Goal: Task Accomplishment & Management: Manage account settings

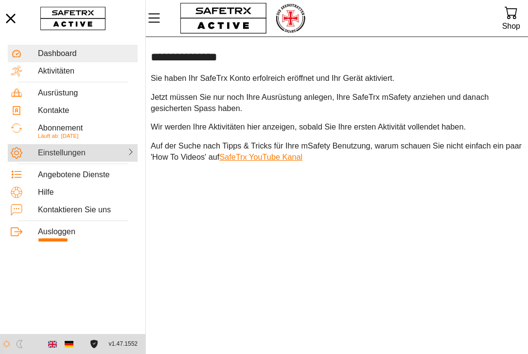
click at [68, 153] on div "Einstellungen" at bounding box center [61, 153] width 47 height 10
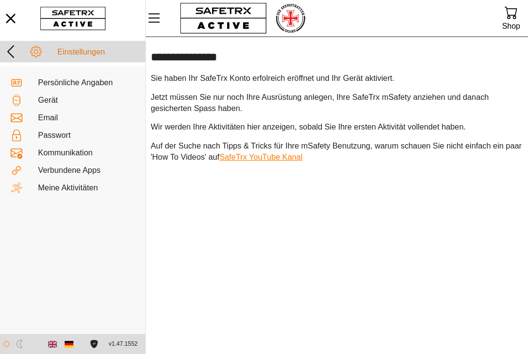
click at [14, 49] on icon at bounding box center [11, 52] width 16 height 16
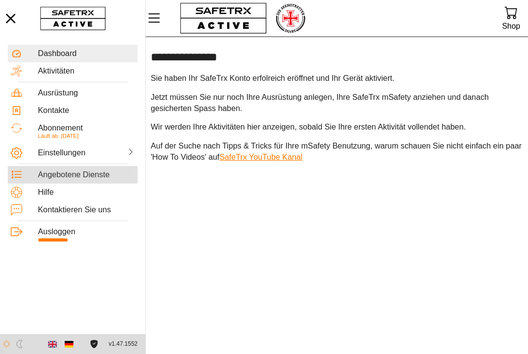
click at [59, 172] on div "Angebotene Dienste" at bounding box center [86, 175] width 97 height 10
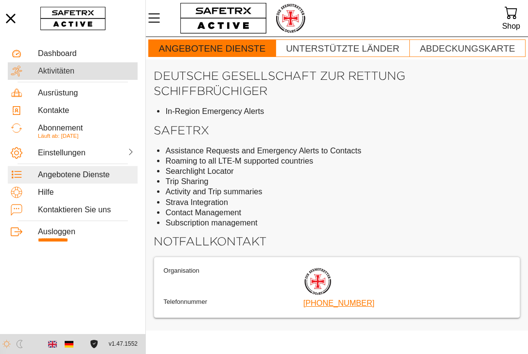
click at [56, 73] on div "Aktivitäten" at bounding box center [86, 71] width 97 height 10
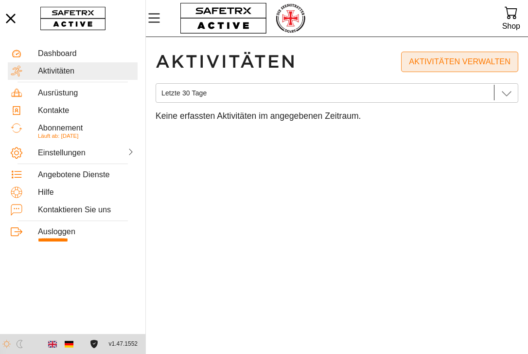
click at [465, 63] on span "Aktivitäten verwalten" at bounding box center [460, 62] width 102 height 14
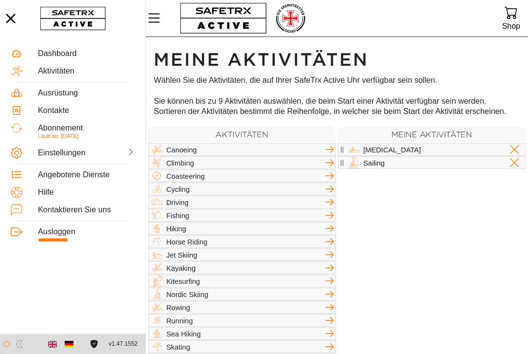
click at [516, 149] on icon at bounding box center [515, 150] width 12 height 12
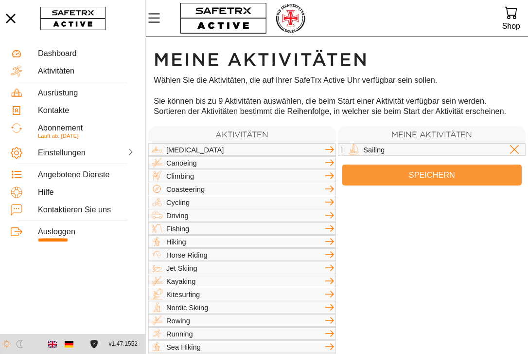
click at [421, 173] on span "Speichern" at bounding box center [432, 175] width 164 height 14
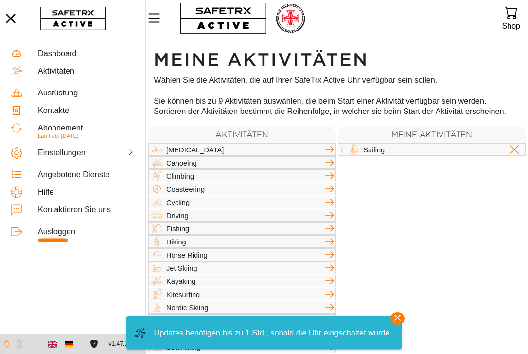
click at [63, 275] on main "**********" at bounding box center [72, 185] width 145 height 297
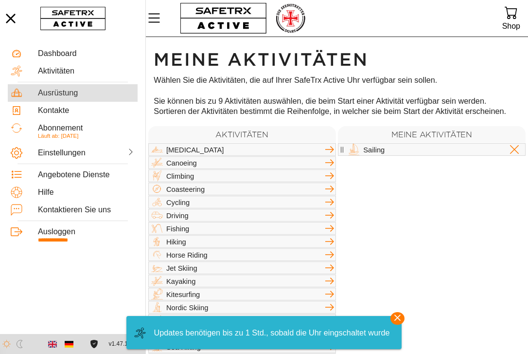
click at [65, 94] on div "Ausrüstung" at bounding box center [86, 93] width 97 height 10
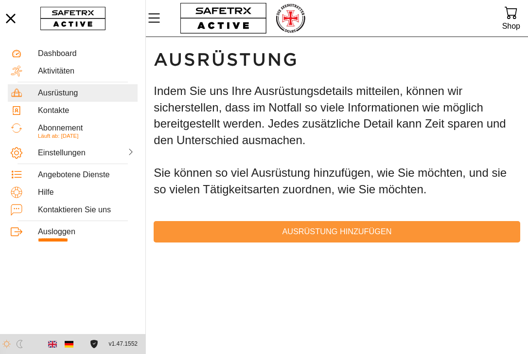
click at [302, 229] on span "Ausrüstung hinzufügen" at bounding box center [337, 232] width 351 height 14
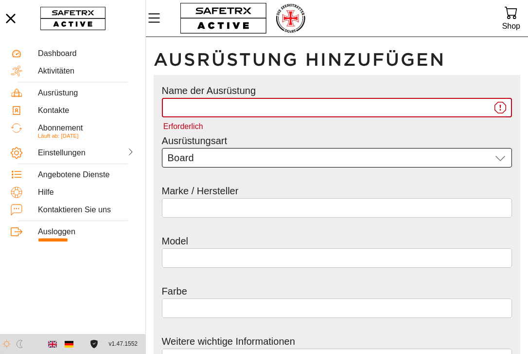
click at [236, 157] on div "Board Board" at bounding box center [330, 157] width 325 height 19
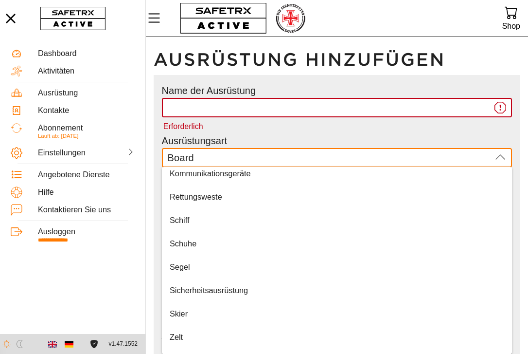
scroll to position [168, 0]
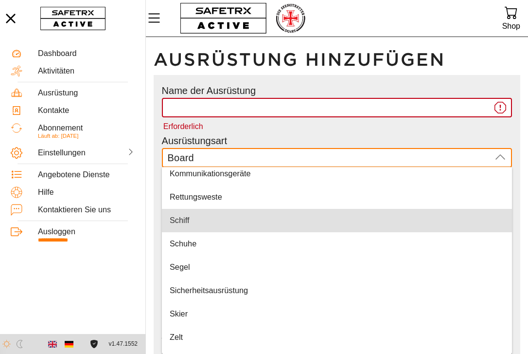
click at [192, 225] on div "Schiff" at bounding box center [337, 221] width 335 height 16
type input "Schiff"
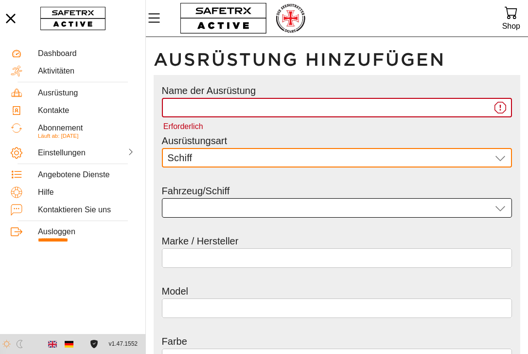
click at [200, 205] on div at bounding box center [330, 207] width 325 height 19
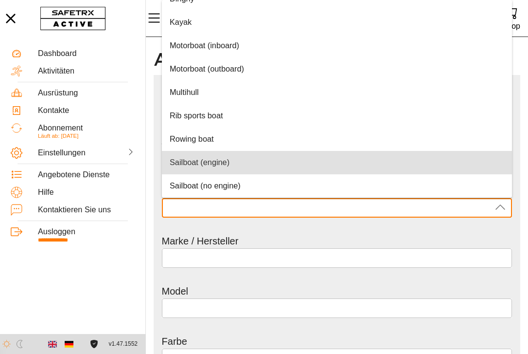
scroll to position [36, 0]
click at [200, 164] on span "Sailboat (engine)" at bounding box center [200, 162] width 60 height 9
type input "Sailboat (engine)"
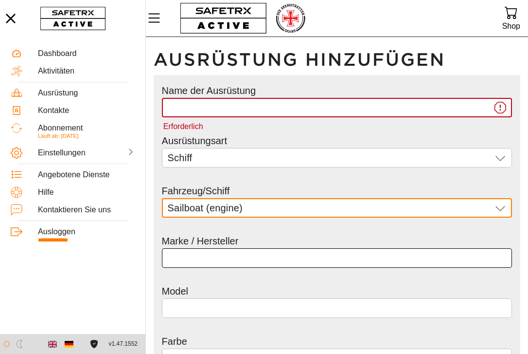
click at [184, 257] on input "text" at bounding box center [337, 257] width 339 height 19
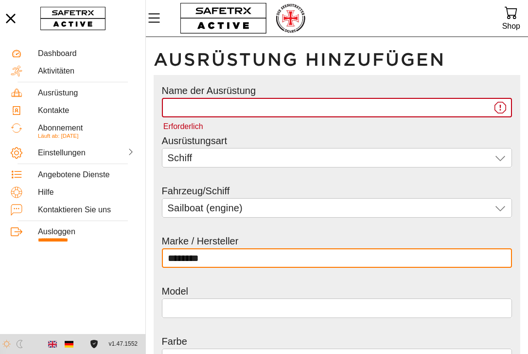
type input "********"
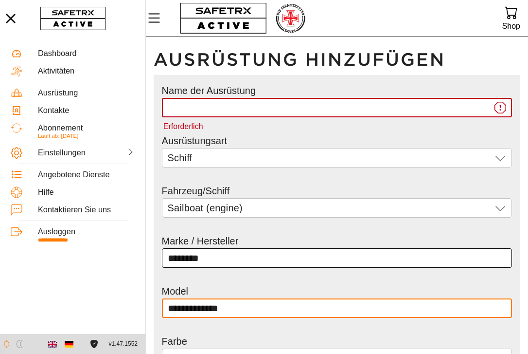
type input "**********"
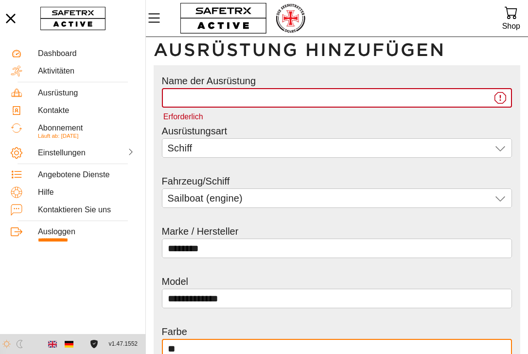
type input "*"
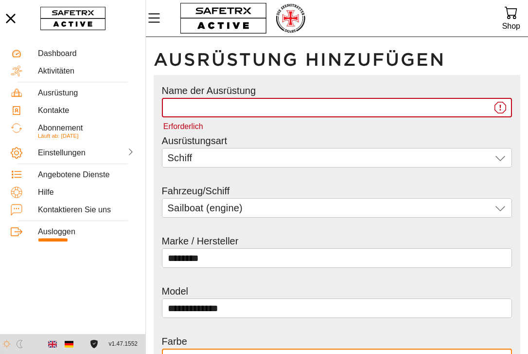
scroll to position [0, 0]
type input "****"
click at [284, 111] on input "Erforderlich" at bounding box center [330, 107] width 325 height 19
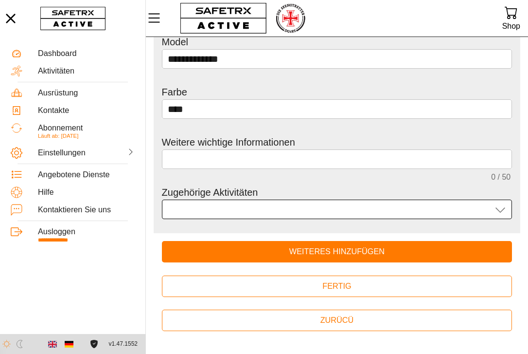
scroll to position [249, 0]
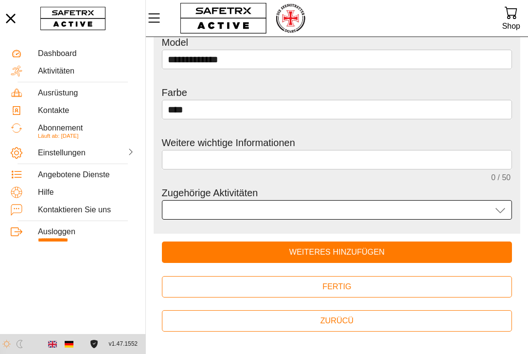
type input "*******"
click at [415, 218] on div at bounding box center [330, 209] width 324 height 19
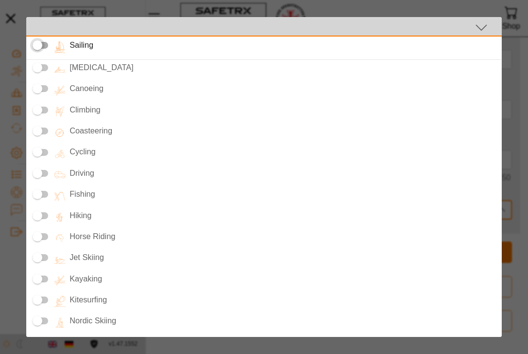
click at [45, 47] on div at bounding box center [41, 45] width 16 height 7
type input "Sailing"
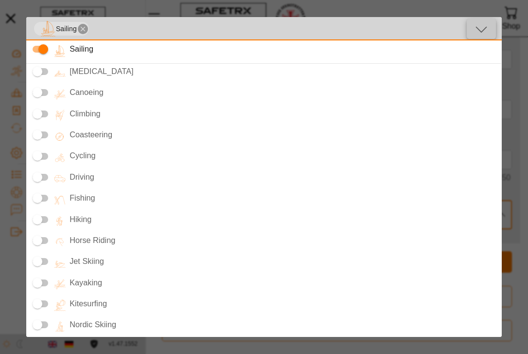
click at [487, 29] on icon "button" at bounding box center [482, 29] width 14 height 14
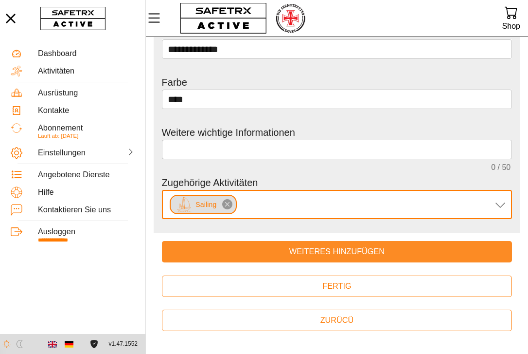
scroll to position [258, 0]
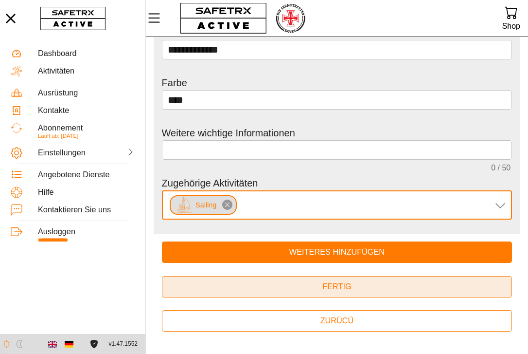
click at [294, 286] on span "Fertig" at bounding box center [337, 287] width 335 height 14
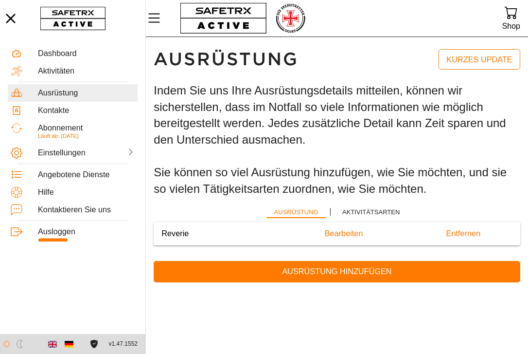
scroll to position [0, 0]
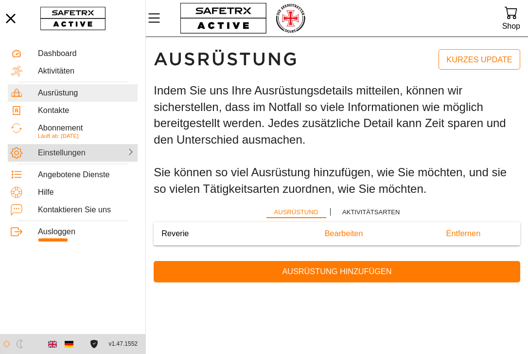
click at [71, 155] on div "Einstellungen" at bounding box center [61, 153] width 47 height 10
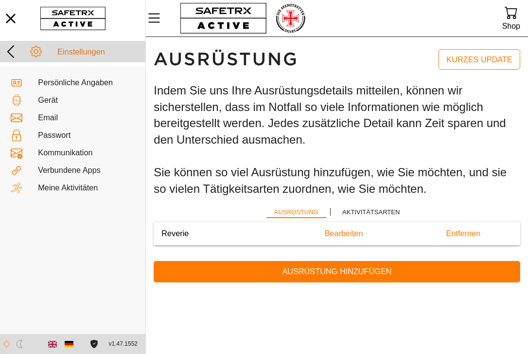
click at [10, 45] on icon at bounding box center [11, 52] width 16 height 16
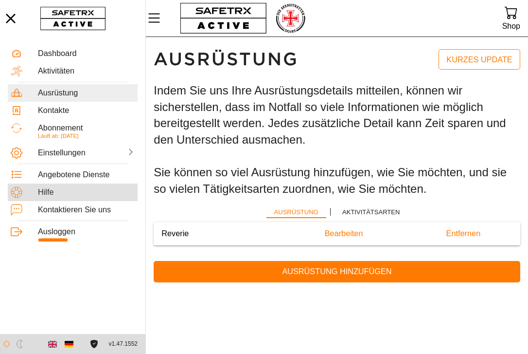
click at [49, 190] on div "Hilfe" at bounding box center [86, 192] width 97 height 10
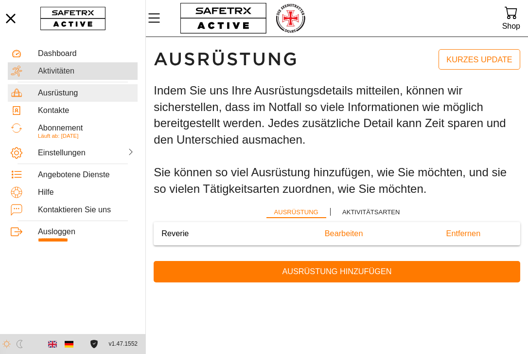
click at [41, 67] on div "Aktivitäten" at bounding box center [86, 71] width 97 height 10
